Goal: Complete application form

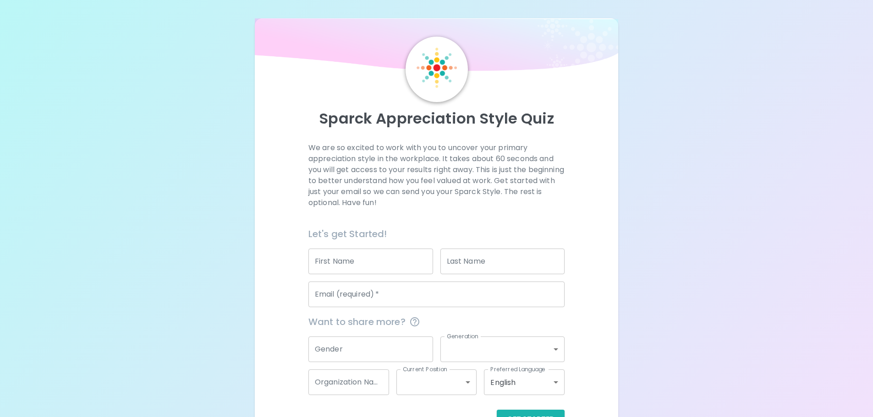
click at [405, 265] on input "First Name" at bounding box center [370, 262] width 125 height 26
type input "k"
type input "L"
type input "y"
type input "Kye"
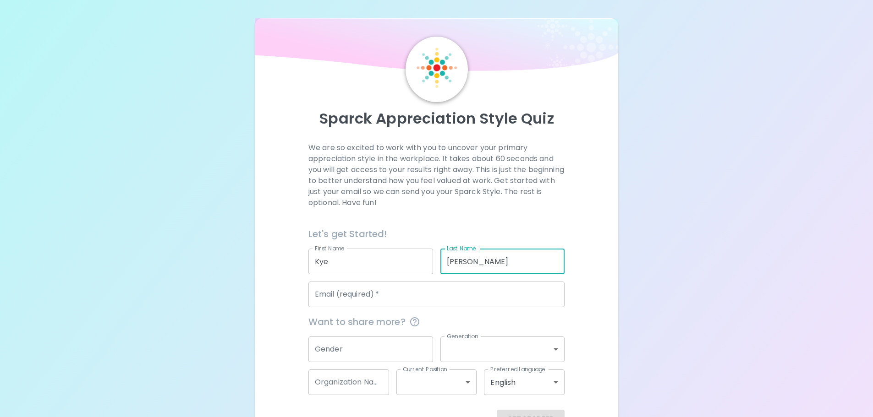
type input "[PERSON_NAME]"
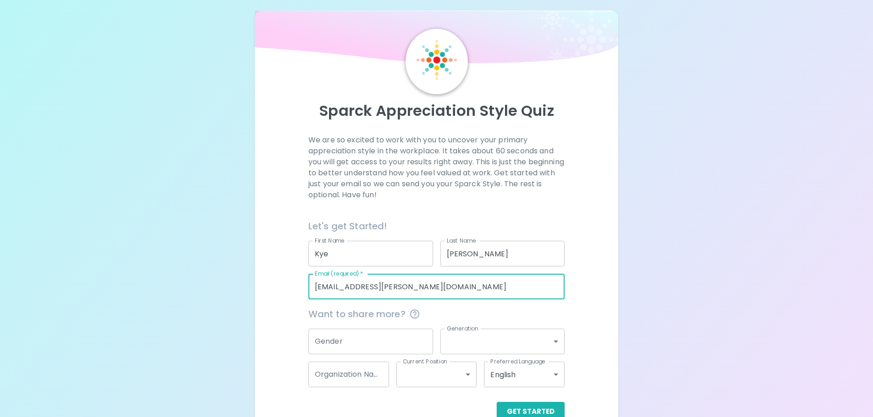
scroll to position [30, 0]
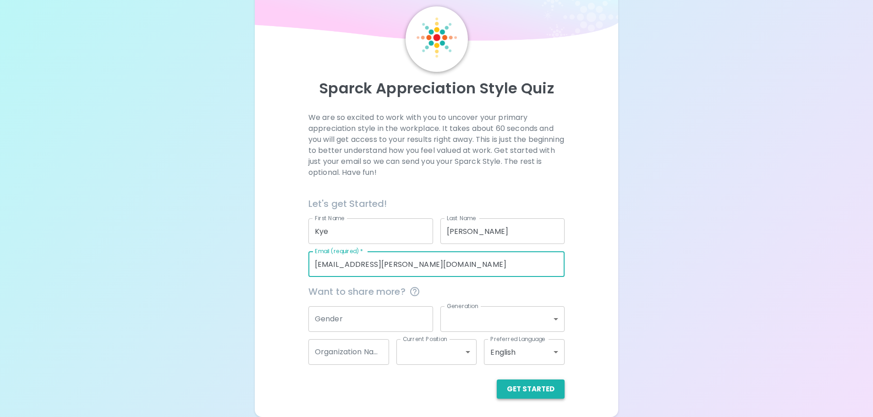
type input "[EMAIL_ADDRESS][PERSON_NAME][DOMAIN_NAME]"
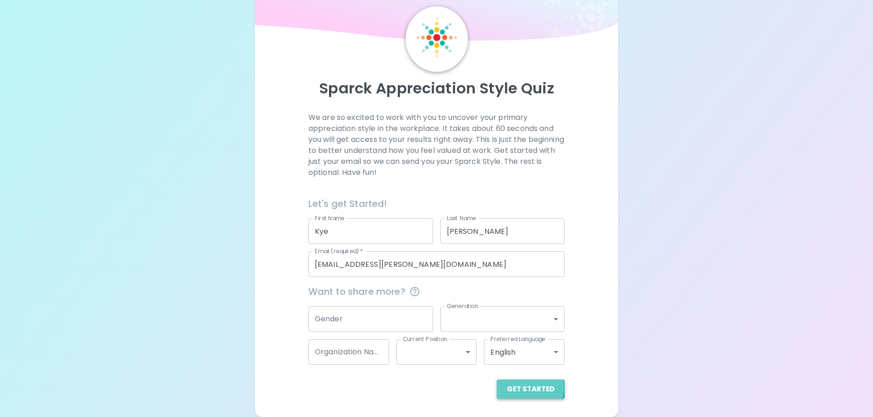
click at [522, 387] on button "Get Started" at bounding box center [531, 389] width 68 height 19
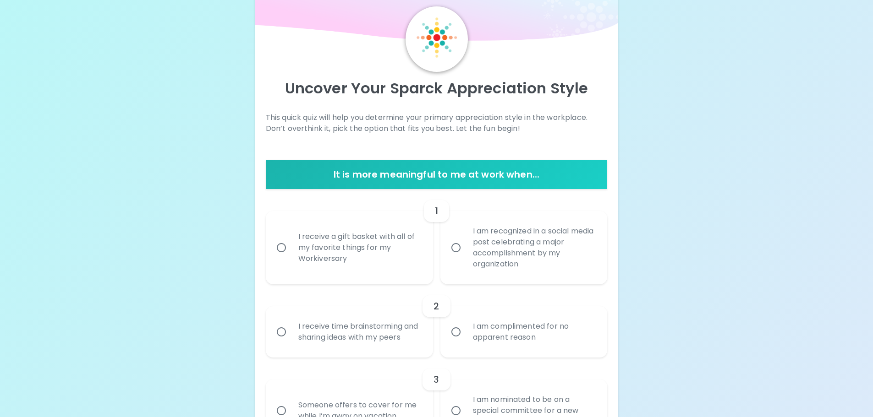
click at [305, 261] on div "I receive a gift basket with all of my favorite things for my Workiversary" at bounding box center [359, 247] width 137 height 55
click at [291, 258] on input "I receive a gift basket with all of my favorite things for my Workiversary" at bounding box center [281, 247] width 19 height 19
radio input "true"
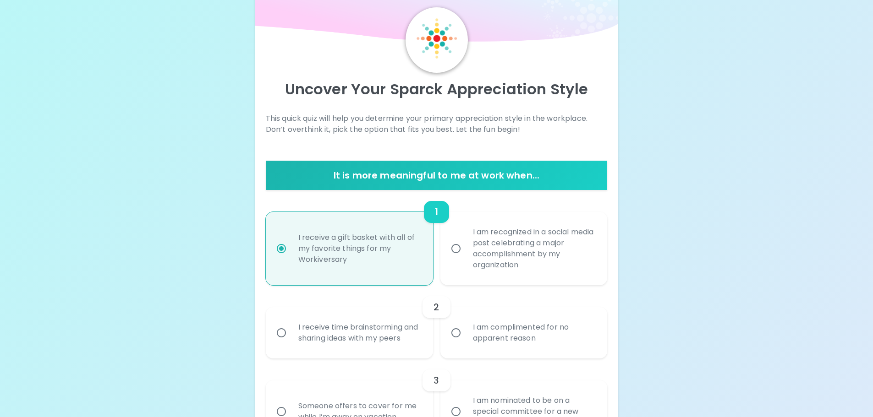
scroll to position [92, 0]
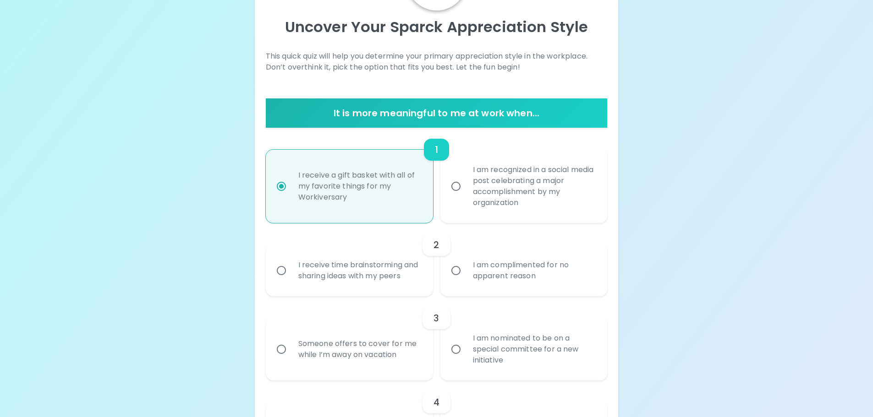
click at [375, 263] on div "I receive time brainstorming and sharing ideas with my peers" at bounding box center [359, 271] width 137 height 44
click at [291, 263] on input "I receive time brainstorming and sharing ideas with my peers" at bounding box center [281, 270] width 19 height 19
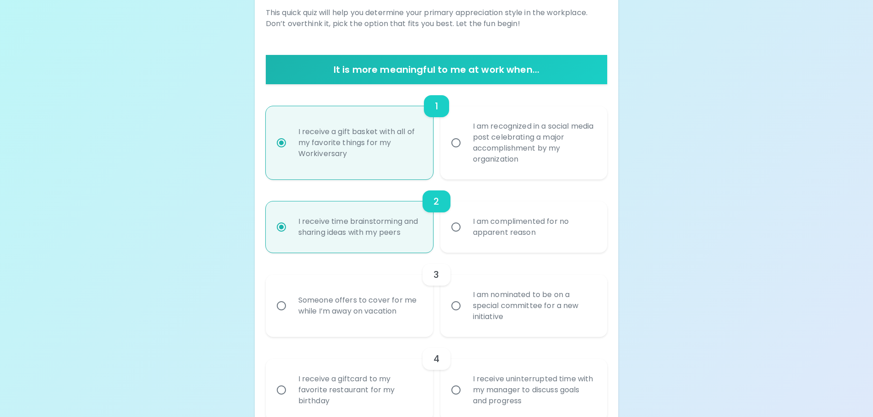
scroll to position [165, 0]
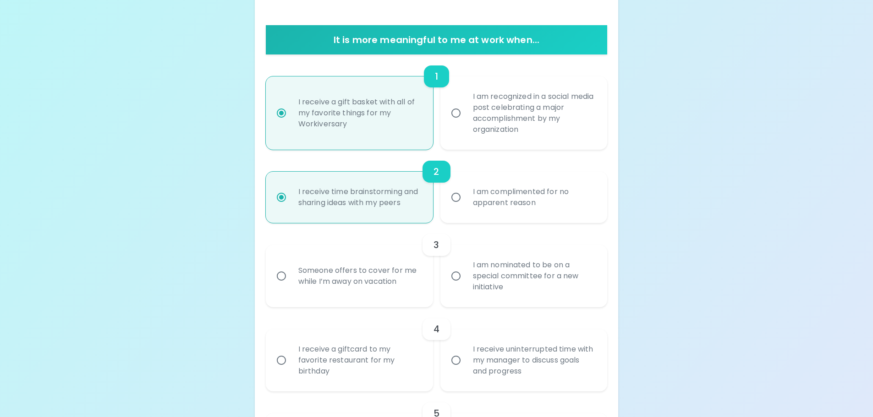
radio input "true"
click at [362, 351] on div "I receive a giftcard to my favorite restaurant for my birthday" at bounding box center [359, 360] width 137 height 55
click at [291, 351] on input "I receive a giftcard to my favorite restaurant for my birthday" at bounding box center [281, 360] width 19 height 19
radio input "false"
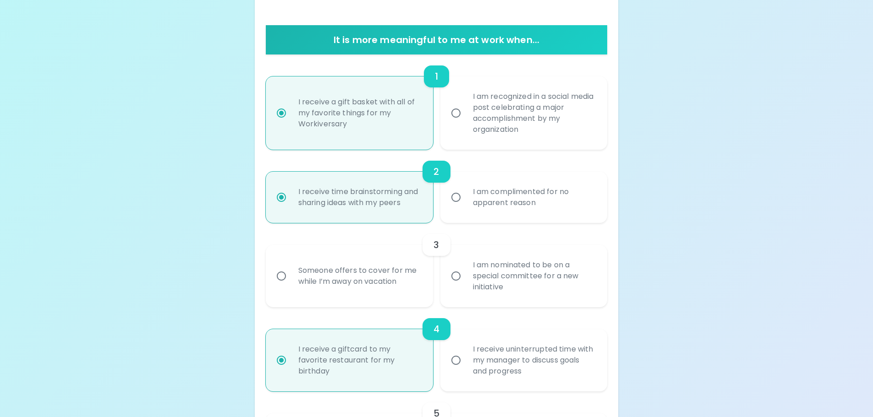
scroll to position [238, 0]
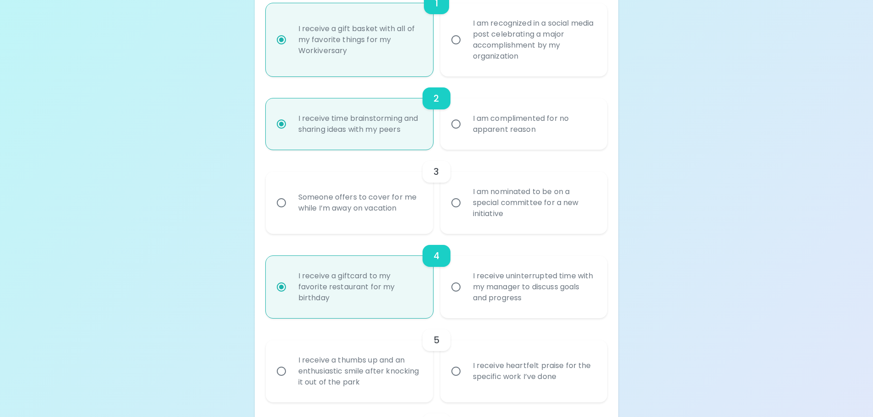
radio input "true"
click at [521, 195] on div "I am nominated to be on a special committee for a new initiative" at bounding box center [534, 203] width 137 height 55
click at [466, 195] on input "I am nominated to be on a special committee for a new initiative" at bounding box center [455, 202] width 19 height 19
radio input "false"
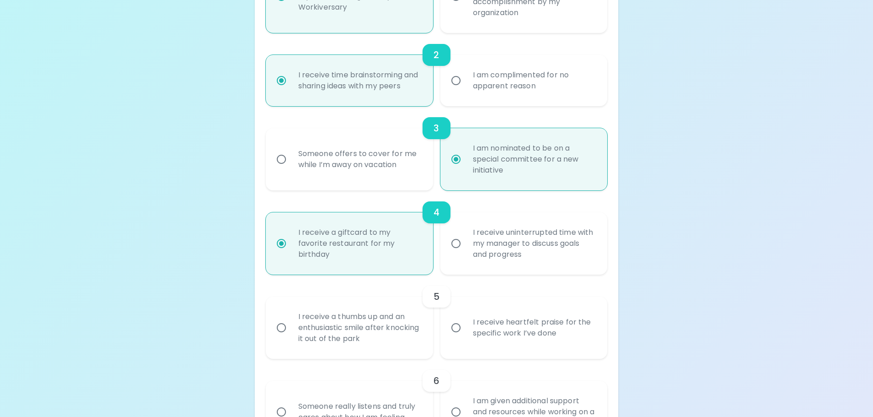
scroll to position [312, 0]
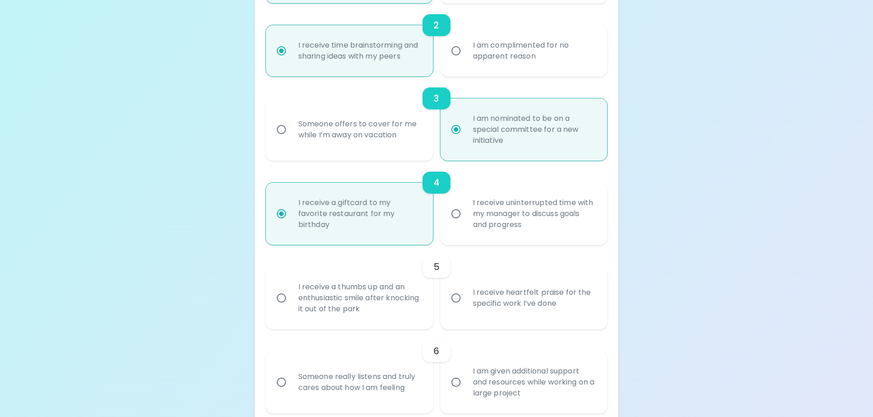
radio input "true"
click at [589, 302] on div "I receive heartfelt praise for the specific work I’ve done" at bounding box center [534, 298] width 137 height 44
click at [466, 302] on input "I receive heartfelt praise for the specific work I’ve done" at bounding box center [455, 298] width 19 height 19
radio input "false"
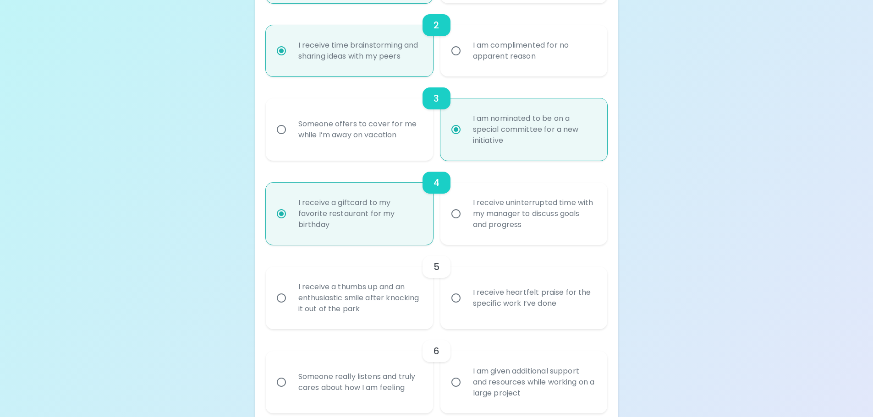
radio input "true"
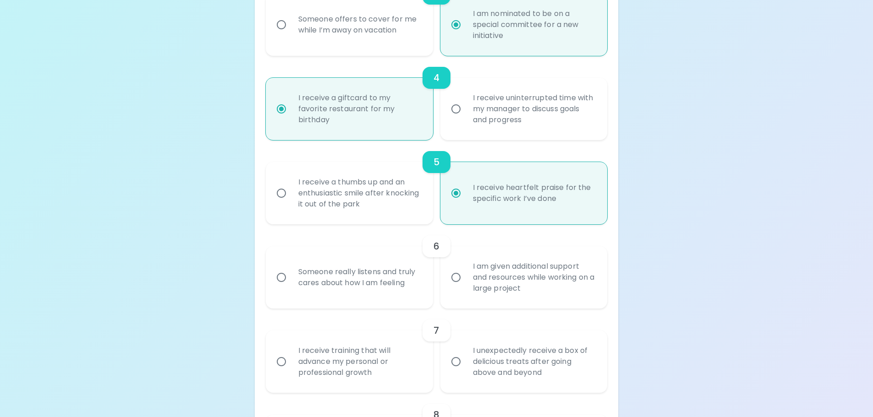
scroll to position [431, 0]
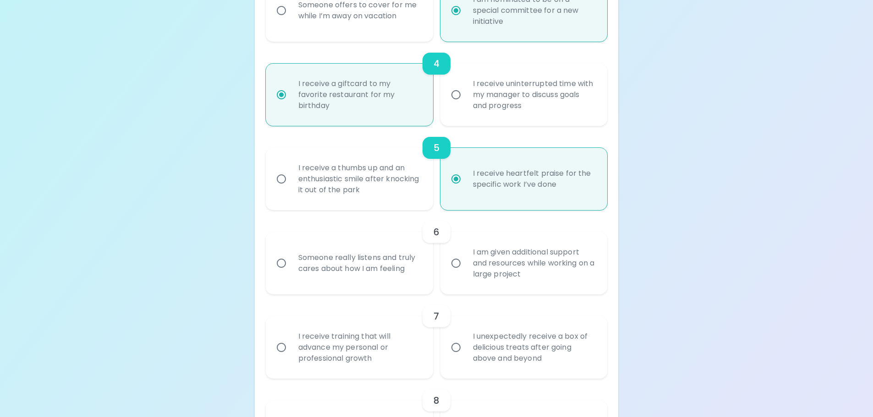
radio input "true"
click at [539, 271] on div "I am given additional support and resources while working on a large project" at bounding box center [534, 263] width 137 height 55
click at [466, 271] on input "I am given additional support and resources while working on a large project" at bounding box center [455, 263] width 19 height 19
radio input "false"
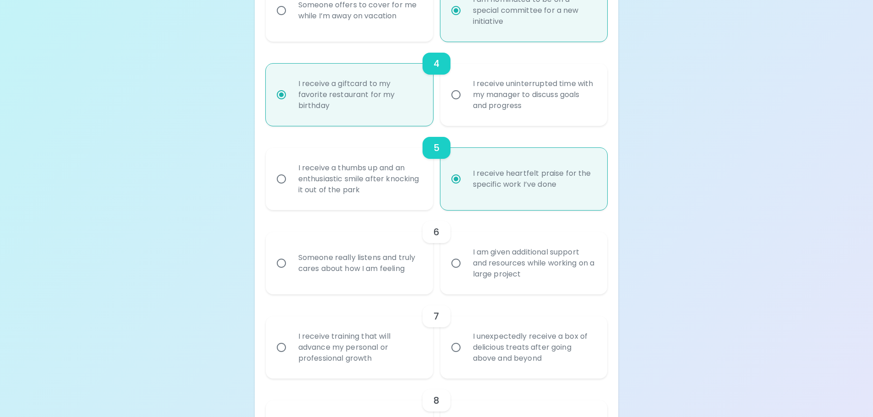
radio input "false"
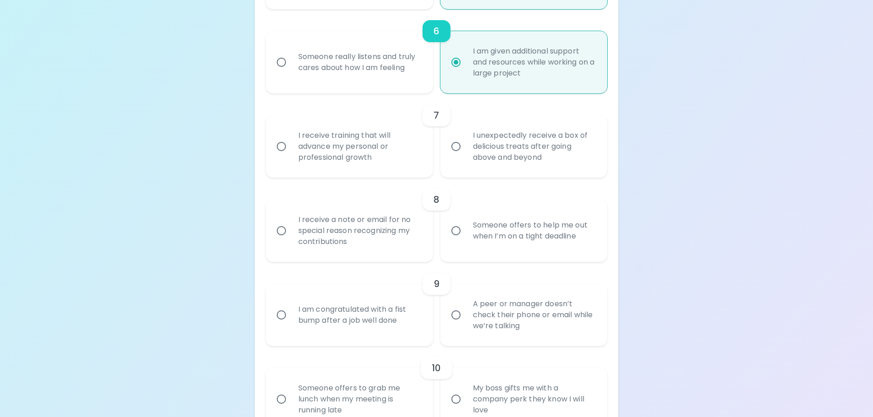
scroll to position [642, 0]
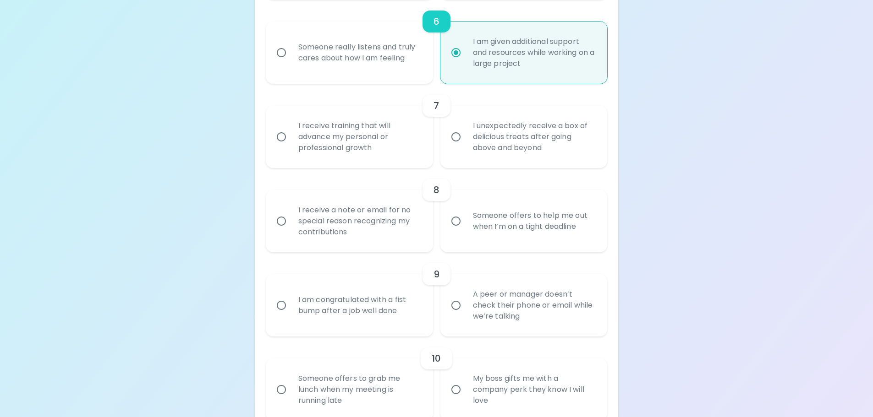
radio input "true"
click at [518, 165] on label "I unexpectedly receive a box of delicious treats after going above and beyond" at bounding box center [518, 137] width 167 height 62
click at [466, 147] on input "I unexpectedly receive a box of delicious treats after going above and beyond" at bounding box center [455, 136] width 19 height 19
radio input "false"
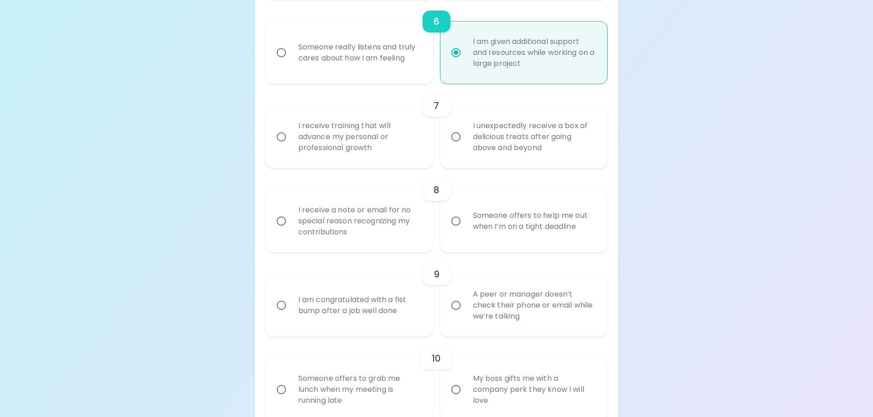
radio input "false"
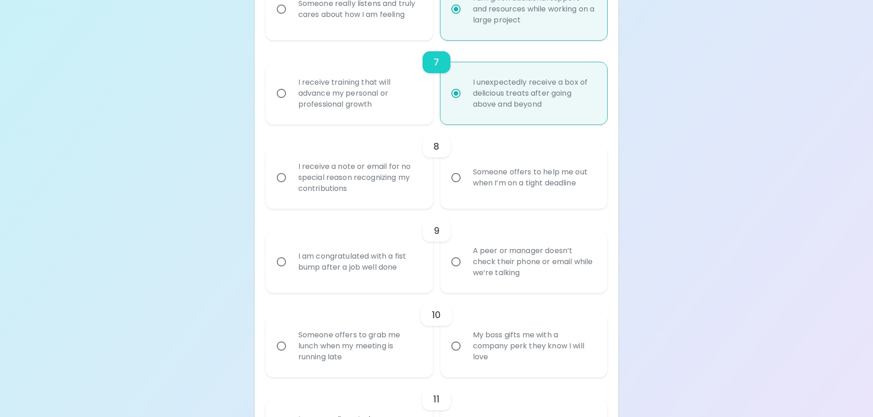
scroll to position [715, 0]
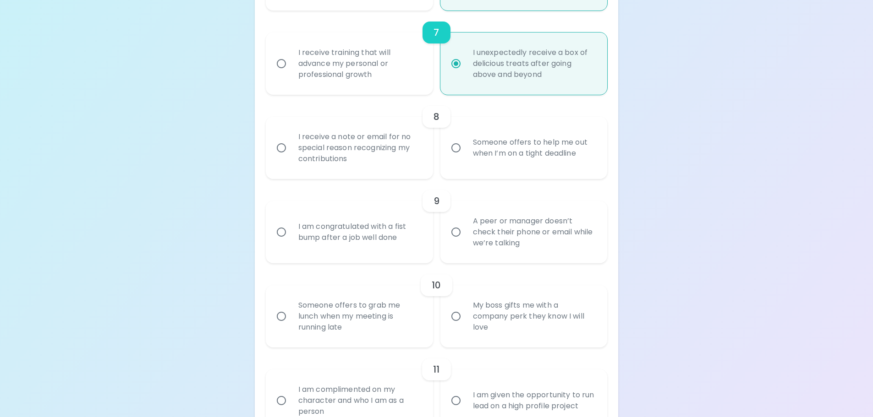
radio input "true"
click at [390, 153] on div "I receive a note or email for no special reason recognizing my contributions" at bounding box center [359, 148] width 137 height 55
click at [291, 153] on input "I receive a note or email for no special reason recognizing my contributions" at bounding box center [281, 147] width 19 height 19
radio input "false"
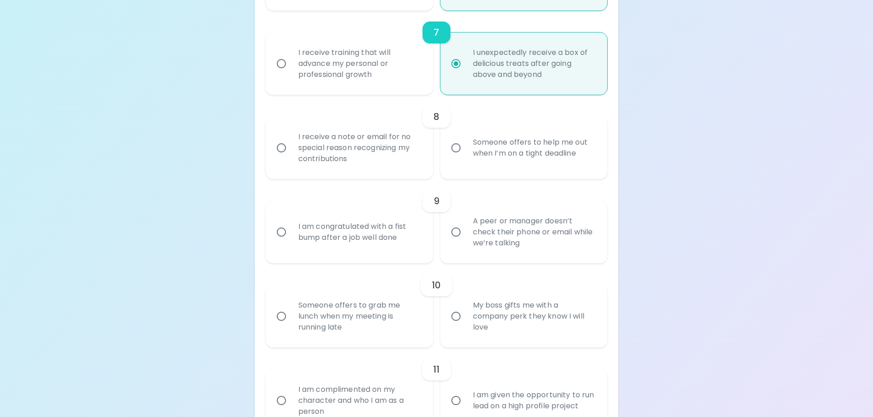
radio input "false"
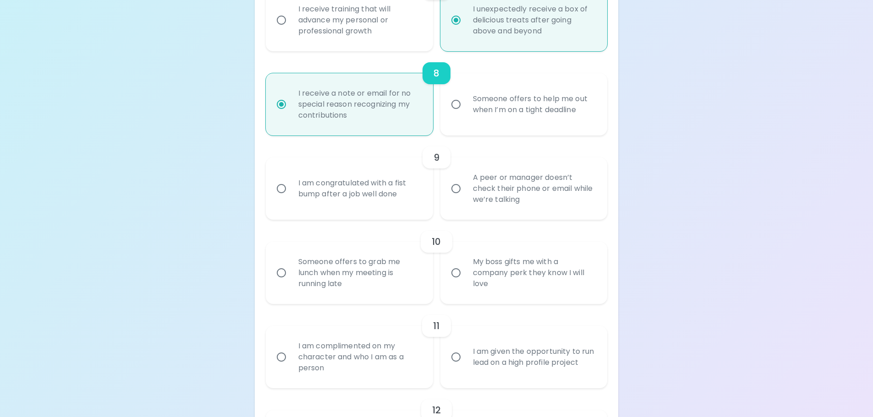
scroll to position [788, 0]
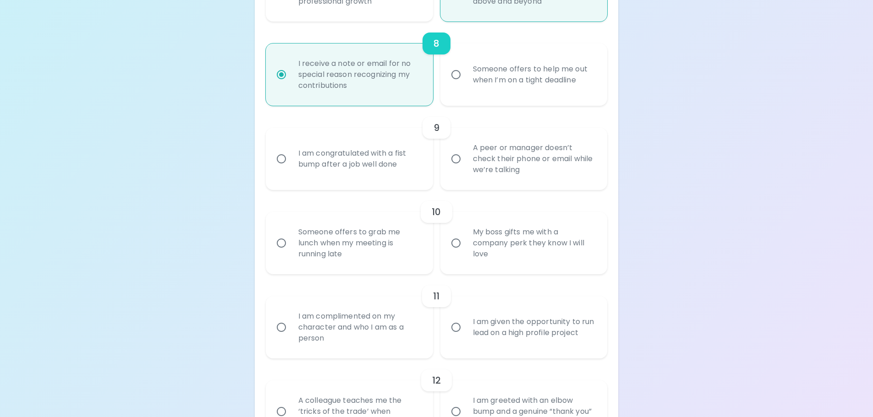
radio input "true"
click at [540, 159] on div "A peer or manager doesn’t check their phone or email while we’re talking" at bounding box center [534, 159] width 137 height 55
click at [466, 159] on input "A peer or manager doesn’t check their phone or email while we’re talking" at bounding box center [455, 158] width 19 height 19
radio input "false"
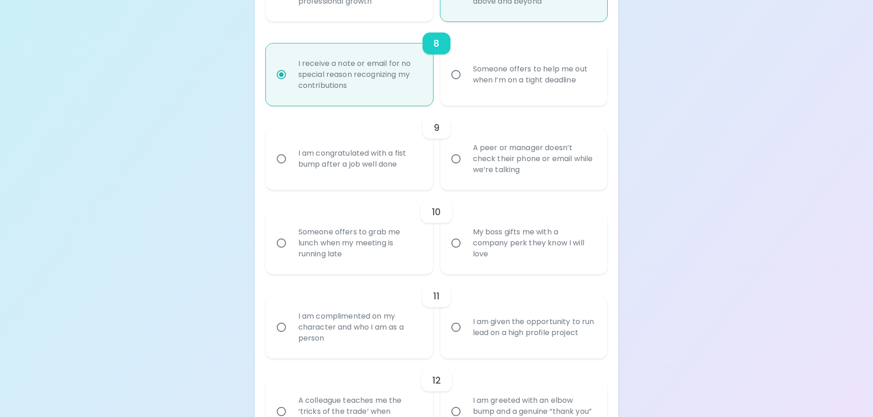
radio input "false"
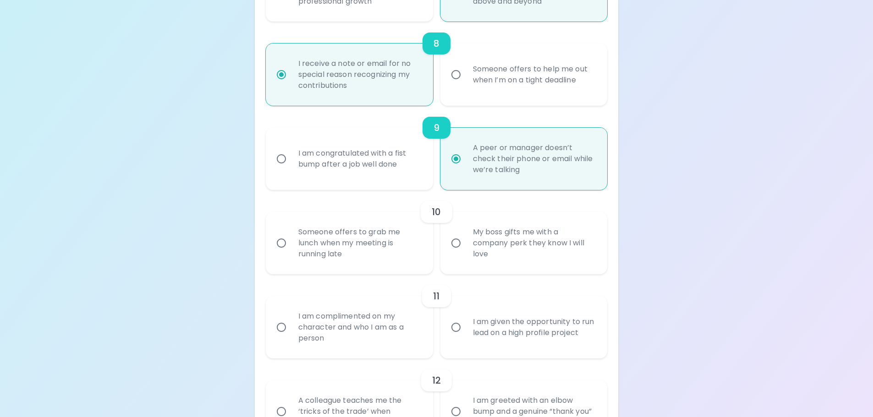
scroll to position [861, 0]
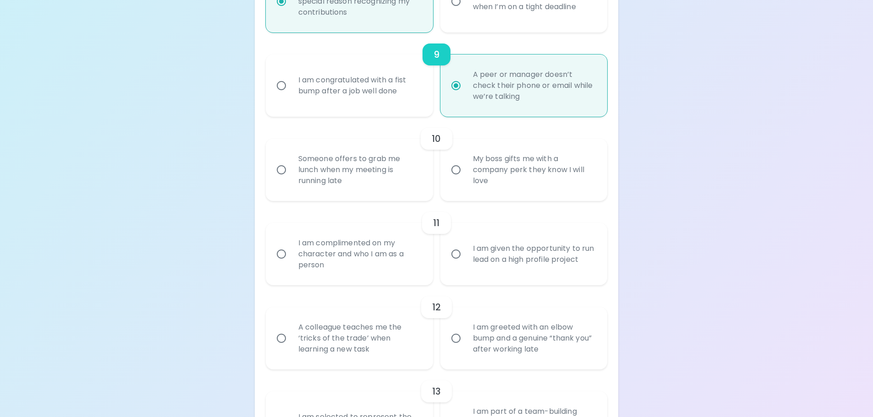
radio input "true"
click at [576, 173] on div "My boss gifts me with a company perk they know I will love" at bounding box center [534, 170] width 137 height 55
click at [466, 173] on input "My boss gifts me with a company perk they know I will love" at bounding box center [455, 169] width 19 height 19
radio input "false"
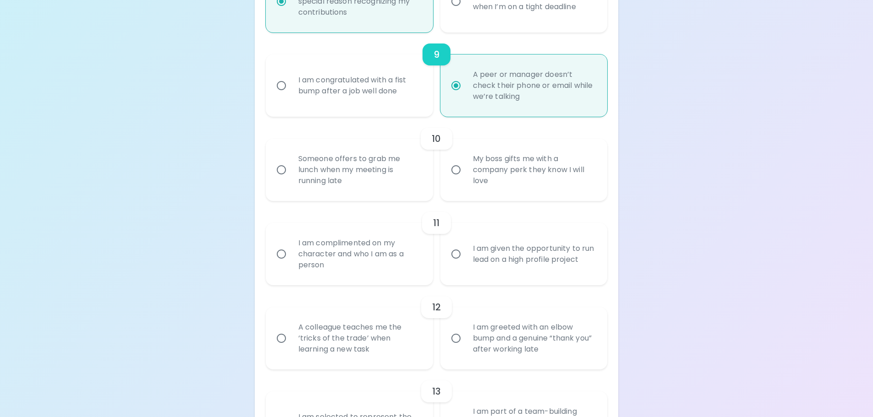
radio input "false"
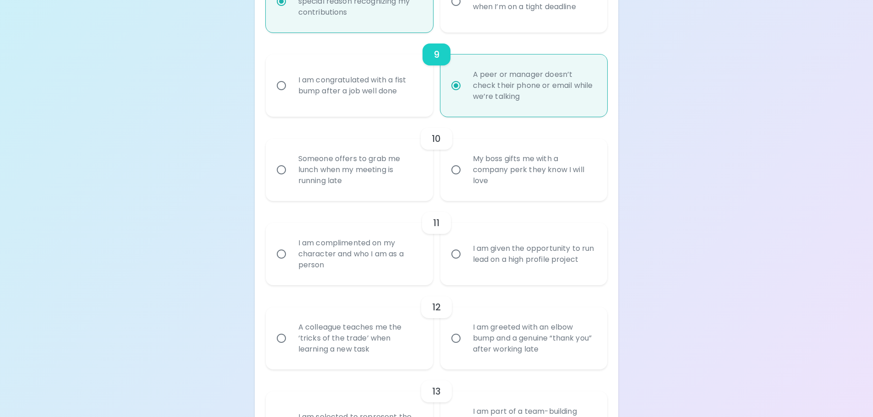
radio input "false"
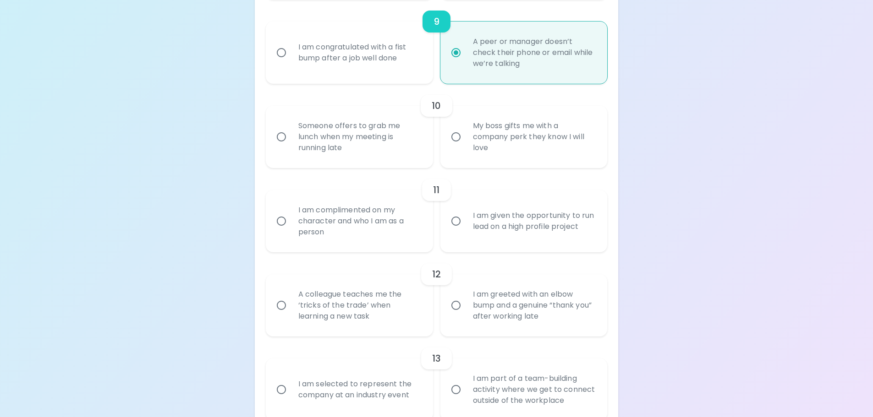
scroll to position [935, 0]
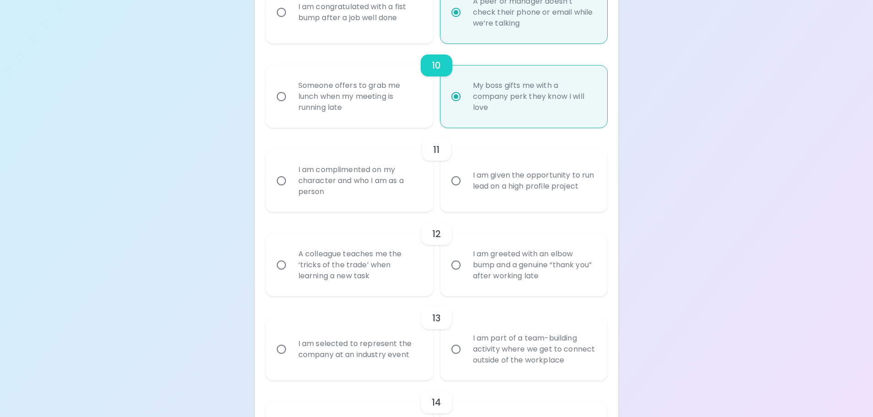
radio input "true"
click at [492, 178] on div "I am given the opportunity to run lead on a high profile project" at bounding box center [534, 181] width 137 height 44
click at [466, 178] on input "I am given the opportunity to run lead on a high profile project" at bounding box center [455, 180] width 19 height 19
radio input "false"
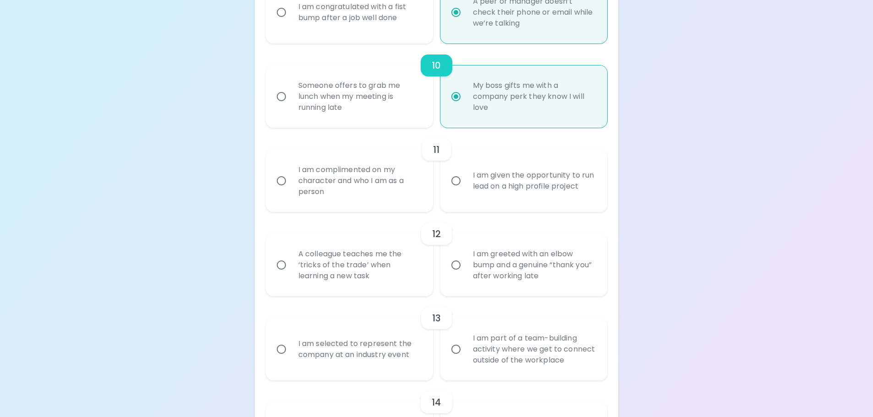
radio input "false"
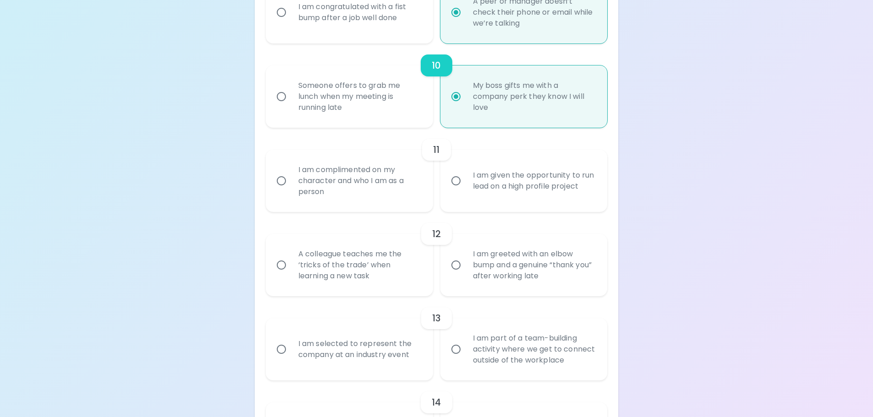
radio input "false"
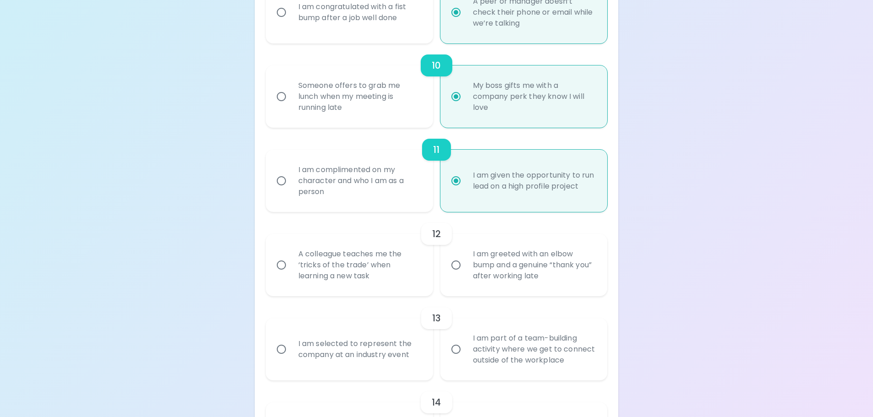
scroll to position [1008, 0]
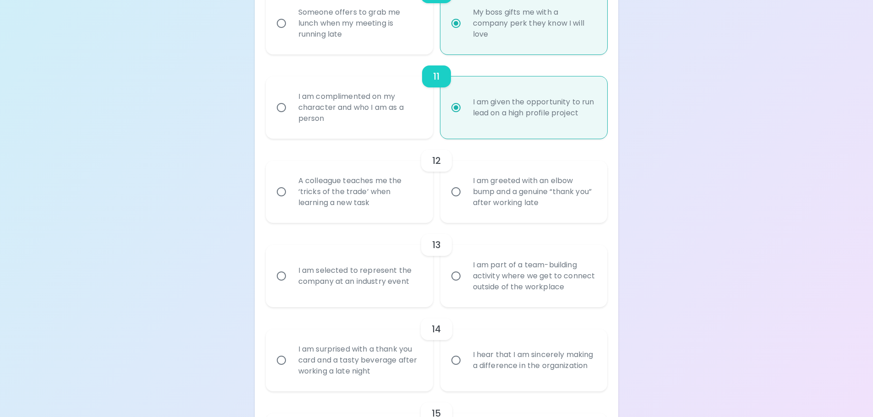
radio input "true"
click at [392, 193] on div "A colleague teaches me the ‘tricks of the trade’ when learning a new task" at bounding box center [359, 192] width 137 height 55
click at [291, 193] on input "A colleague teaches me the ‘tricks of the trade’ when learning a new task" at bounding box center [281, 191] width 19 height 19
radio input "false"
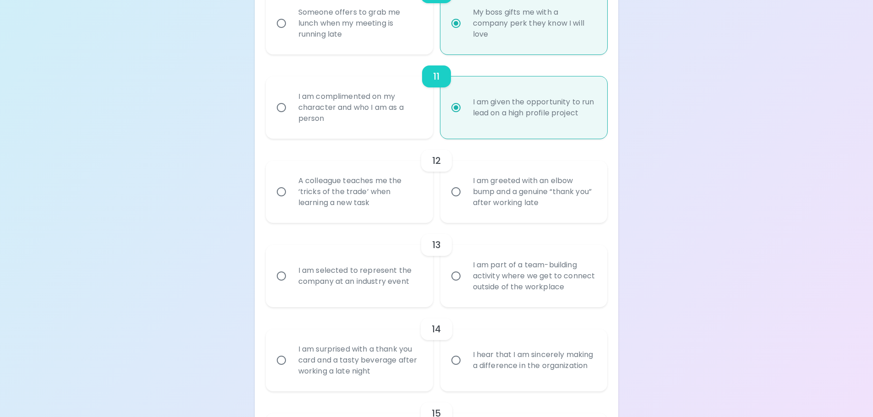
radio input "false"
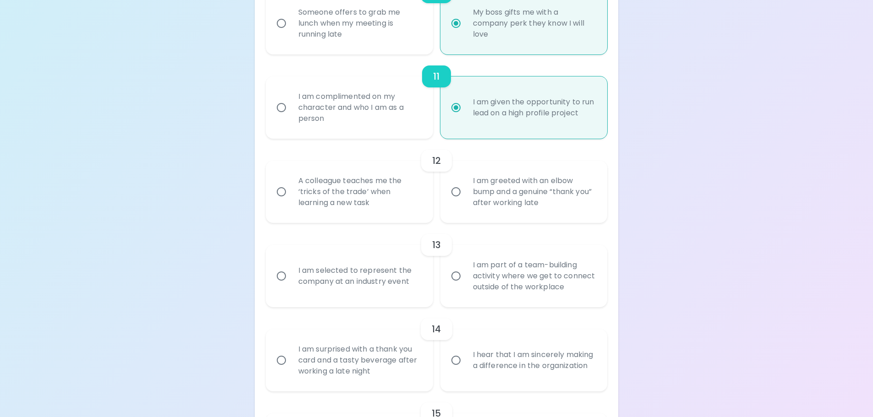
radio input "false"
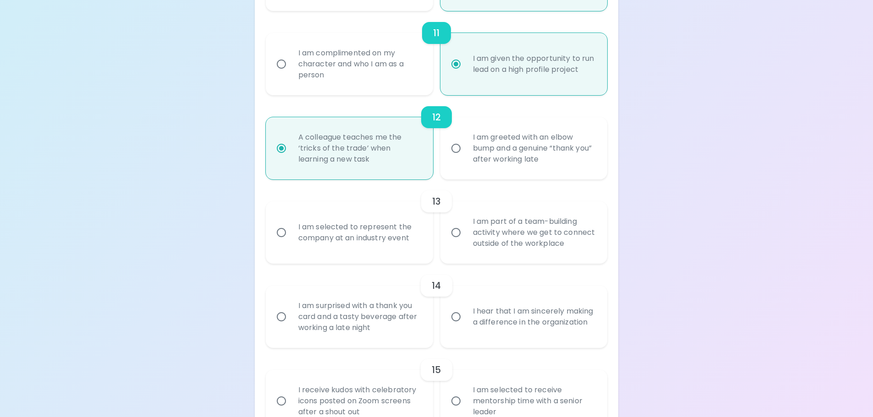
scroll to position [1081, 0]
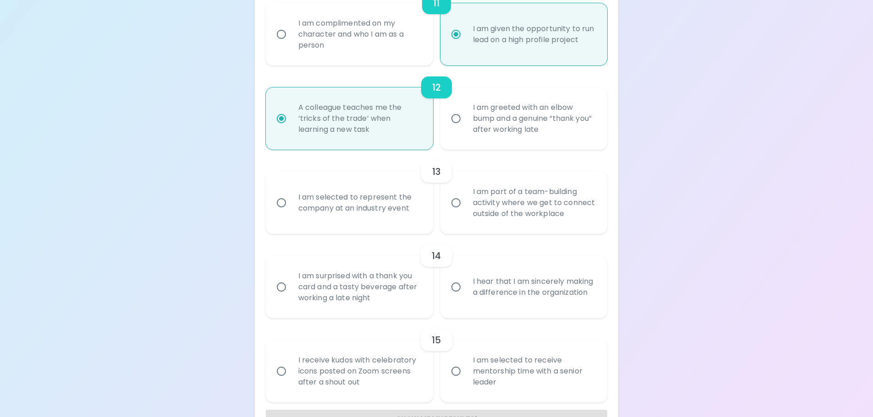
radio input "true"
click at [568, 202] on div "I am part of a team-building activity where we get to connect outside of the wo…" at bounding box center [534, 203] width 137 height 55
click at [466, 202] on input "I am part of a team-building activity where we get to connect outside of the wo…" at bounding box center [455, 202] width 19 height 19
radio input "false"
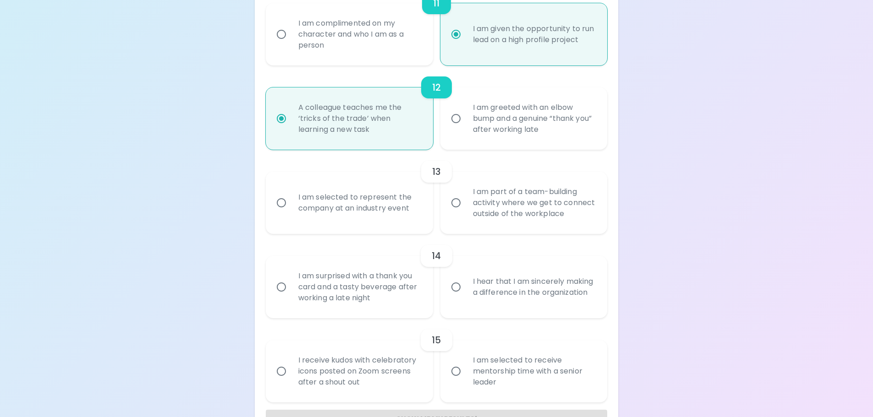
radio input "false"
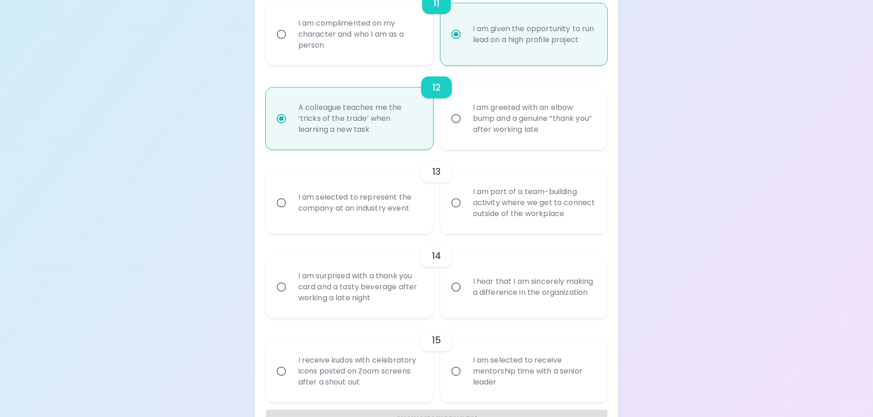
radio input "false"
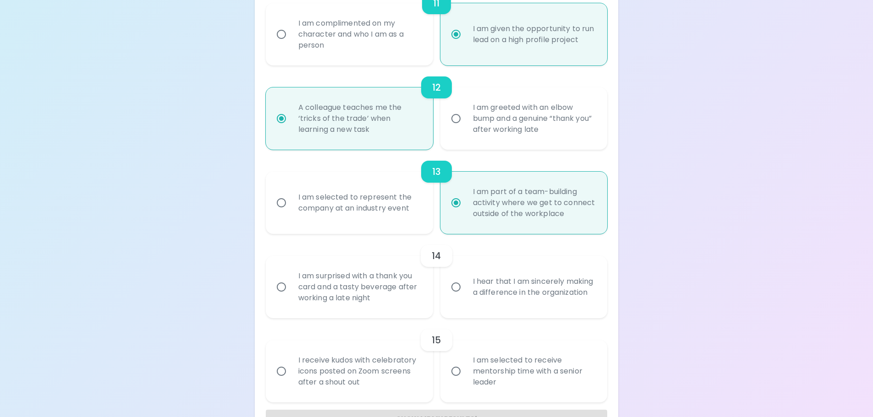
scroll to position [1112, 0]
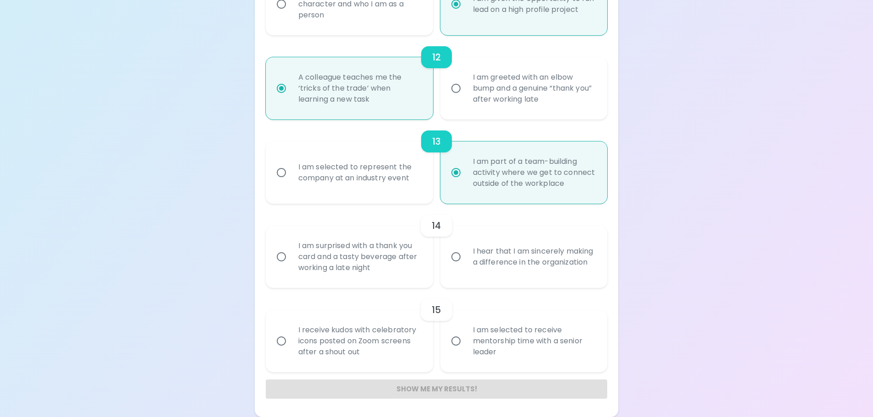
radio input "true"
click at [555, 241] on div "I hear that I am sincerely making a difference in the organization" at bounding box center [534, 257] width 137 height 44
click at [466, 247] on input "I hear that I am sincerely making a difference in the organization" at bounding box center [455, 256] width 19 height 19
radio input "false"
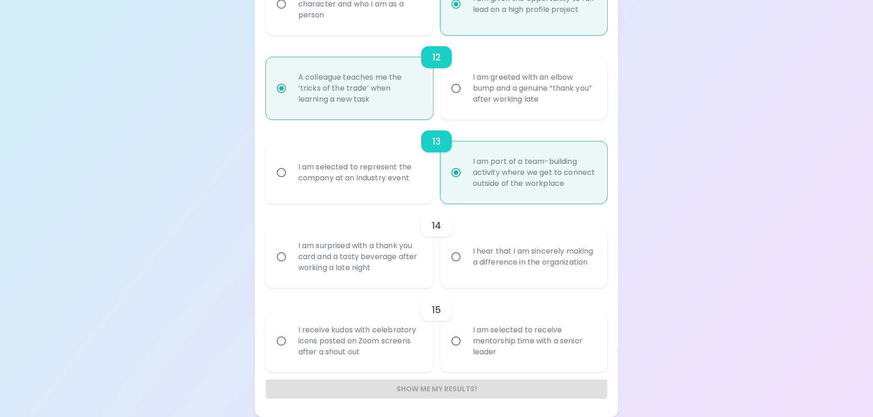
radio input "false"
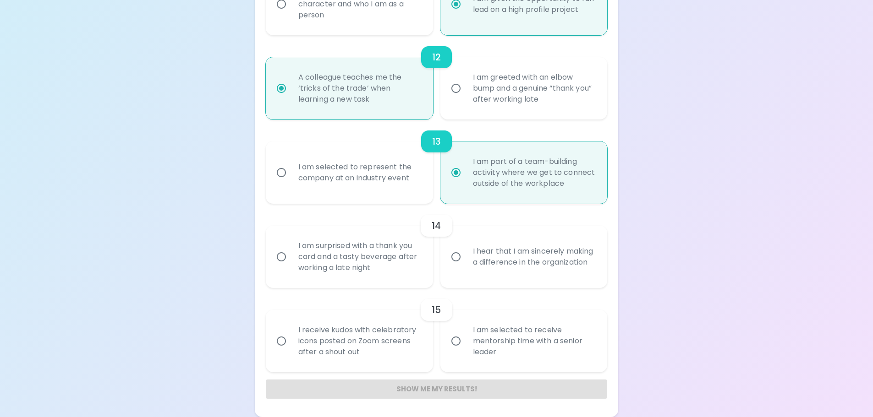
radio input "false"
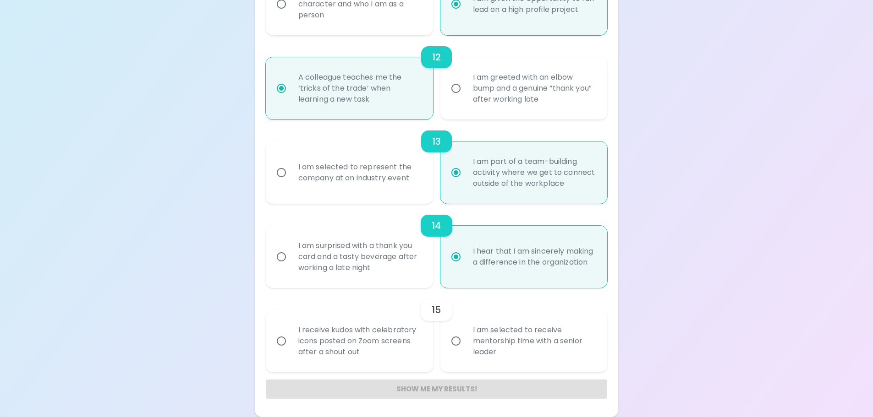
radio input "true"
click at [520, 341] on div "I am selected to receive mentorship time with a senior leader" at bounding box center [534, 341] width 137 height 55
click at [466, 341] on input "I am selected to receive mentorship time with a senior leader" at bounding box center [455, 341] width 19 height 19
radio input "false"
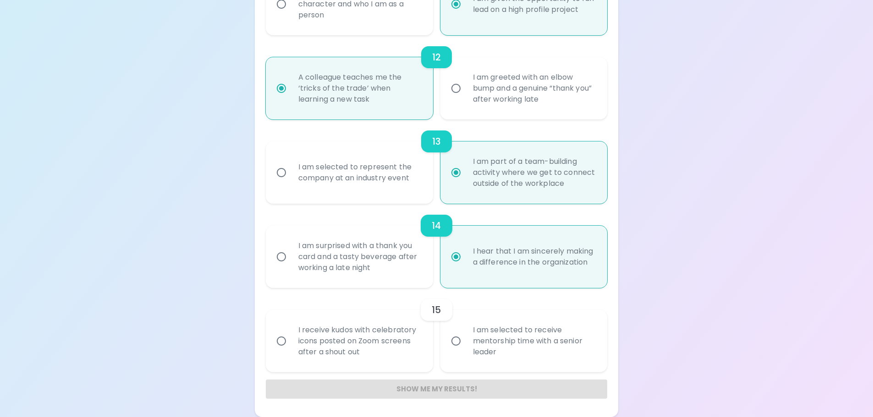
radio input "false"
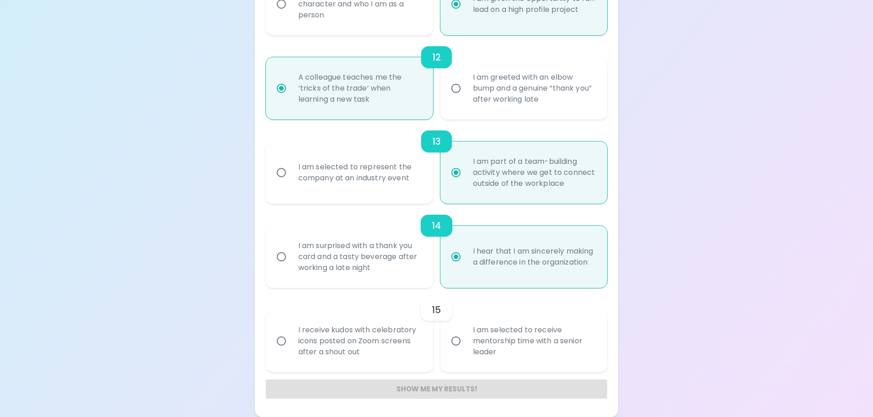
radio input "false"
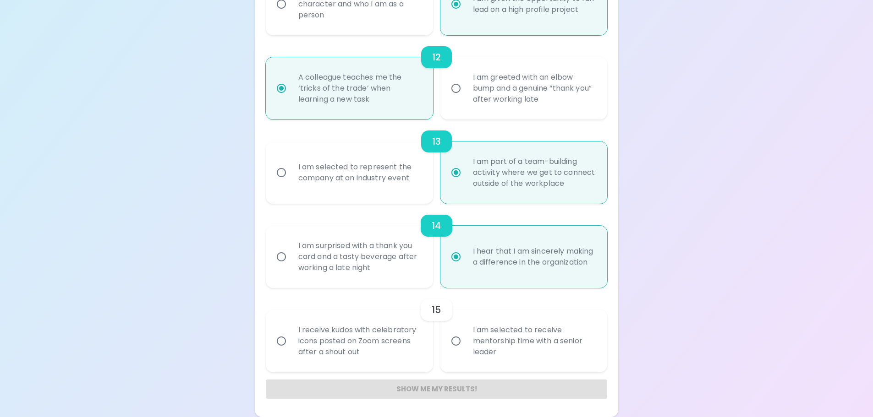
radio input "false"
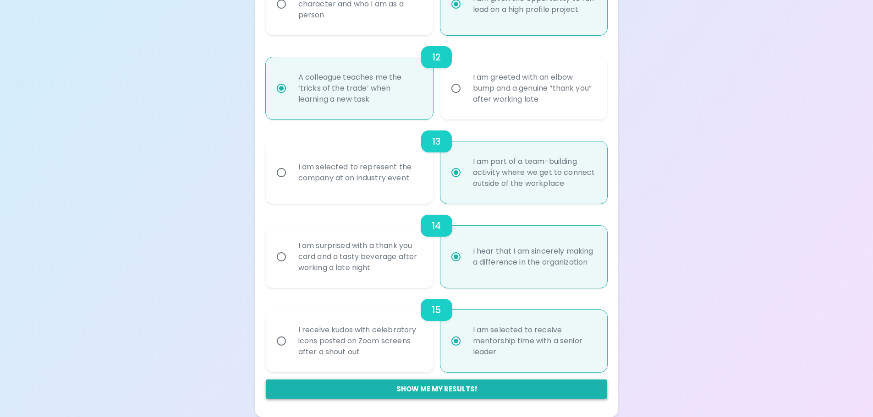
radio input "true"
click at [499, 384] on button "Show me my results!" at bounding box center [437, 389] width 342 height 19
radio input "false"
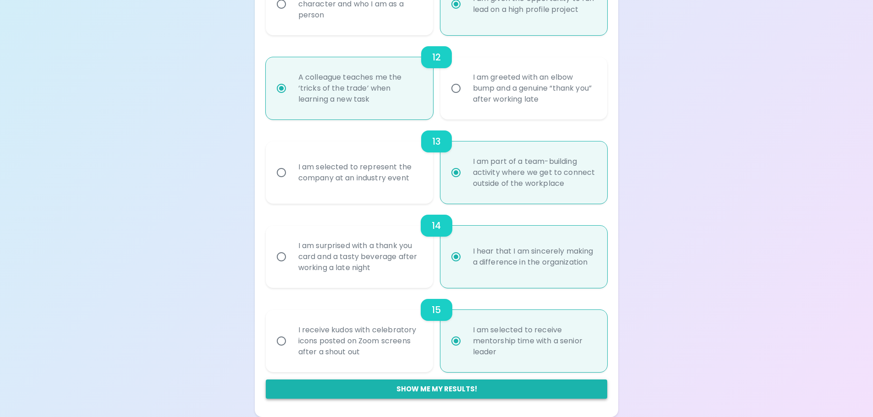
radio input "false"
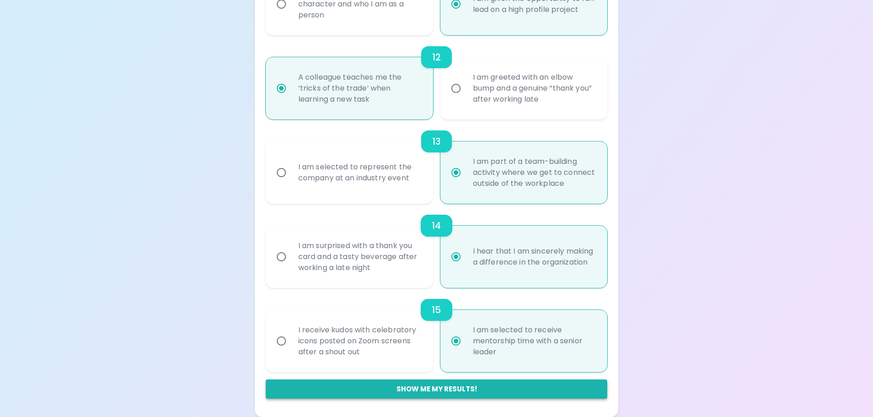
radio input "false"
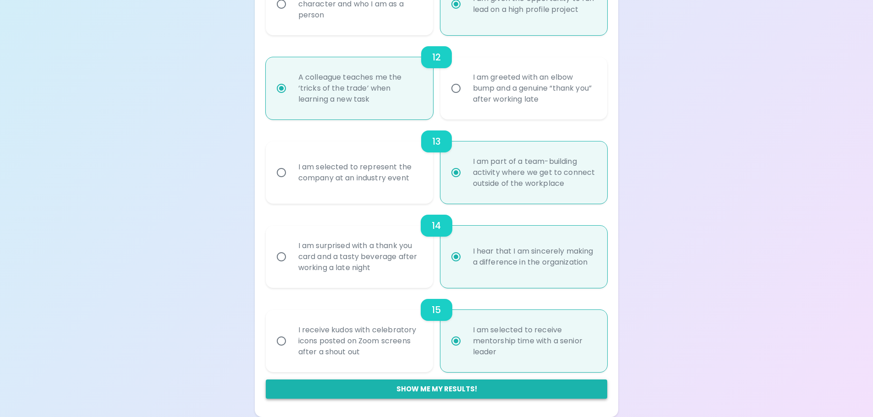
radio input "false"
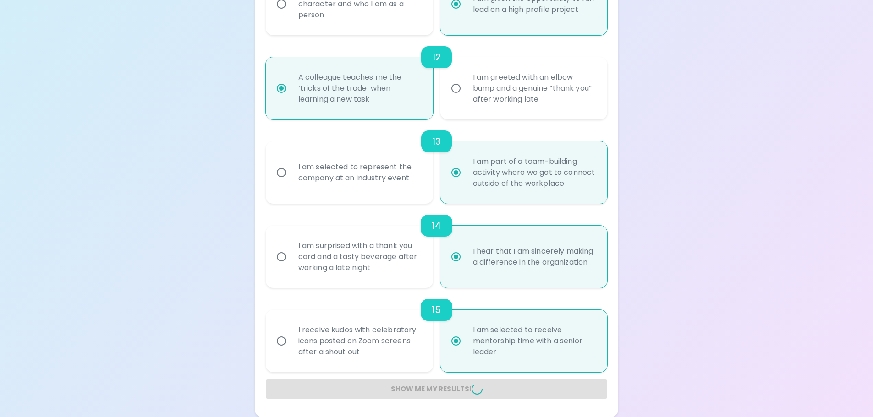
radio input "false"
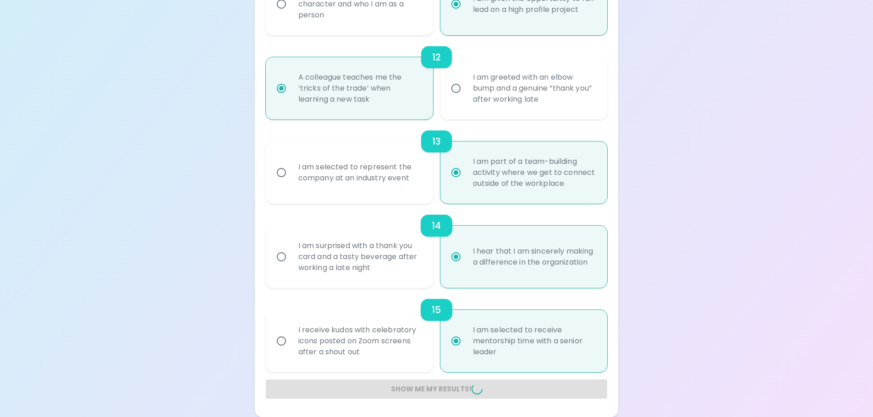
radio input "false"
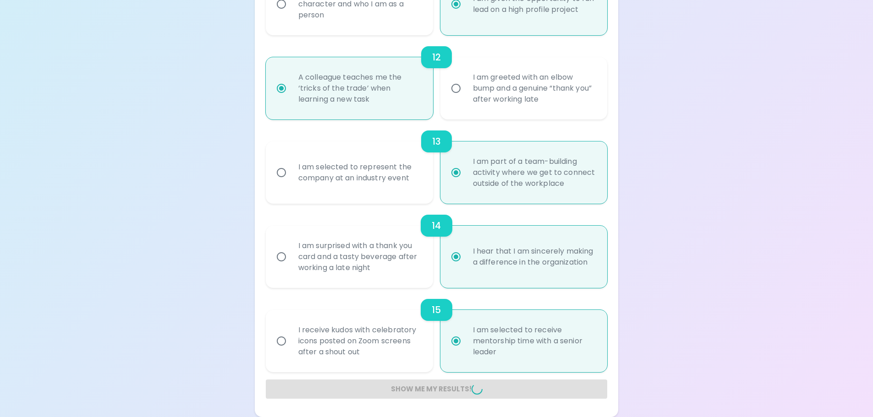
radio input "false"
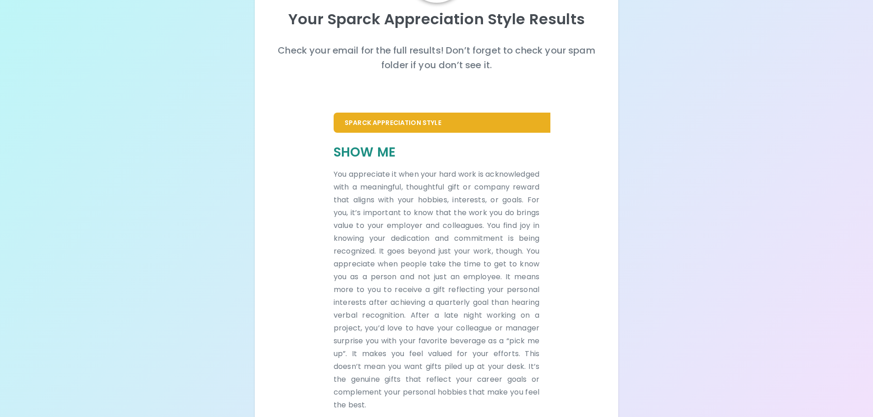
scroll to position [134, 0]
